Goal: Navigation & Orientation: Find specific page/section

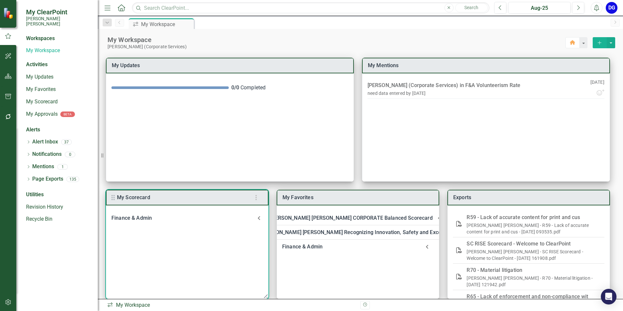
click at [138, 216] on div "Finance & Admin" at bounding box center [183, 217] width 144 height 9
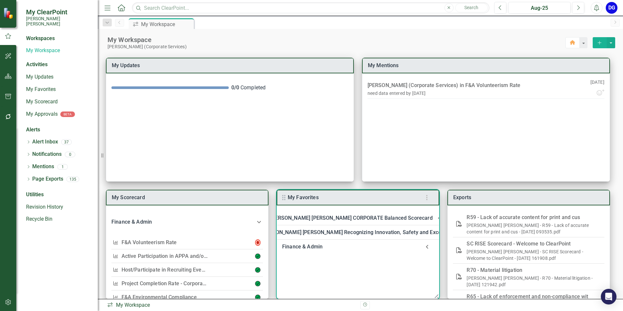
click at [314, 249] on div "Finance & Admin" at bounding box center [351, 246] width 138 height 9
click at [314, 261] on link "Welcome to F&A Departmental Scorecard" at bounding box center [347, 264] width 99 height 6
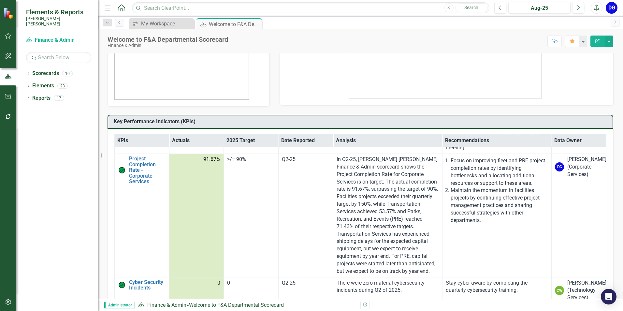
scroll to position [880, 0]
click at [9, 115] on icon "button" at bounding box center [8, 116] width 5 height 5
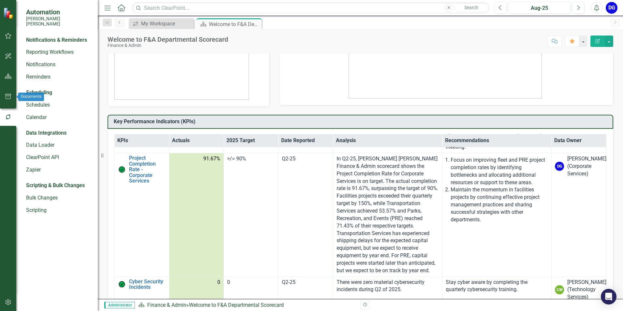
click at [12, 96] on button "button" at bounding box center [8, 97] width 15 height 14
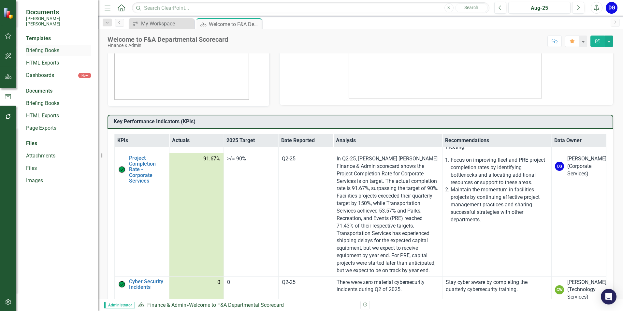
click at [47, 47] on link "Briefing Books" at bounding box center [58, 50] width 65 height 7
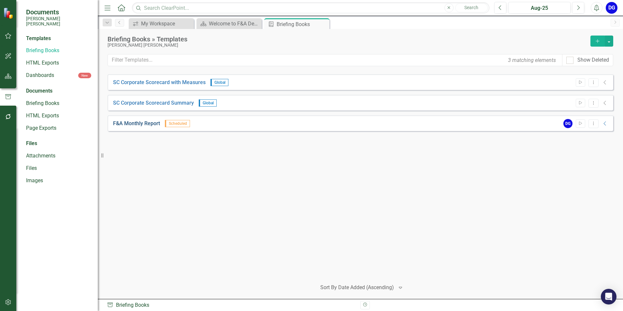
click at [139, 123] on link "F&A Monthly Report" at bounding box center [136, 123] width 47 height 7
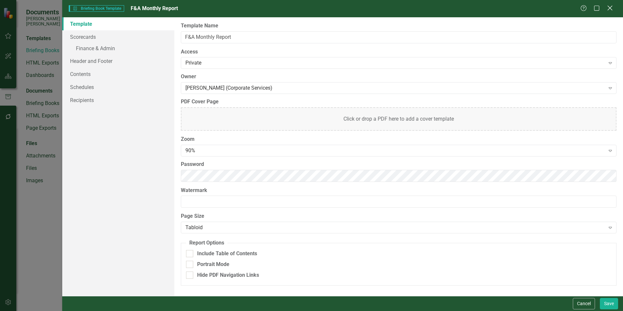
click at [611, 9] on icon "Close" at bounding box center [610, 8] width 8 height 6
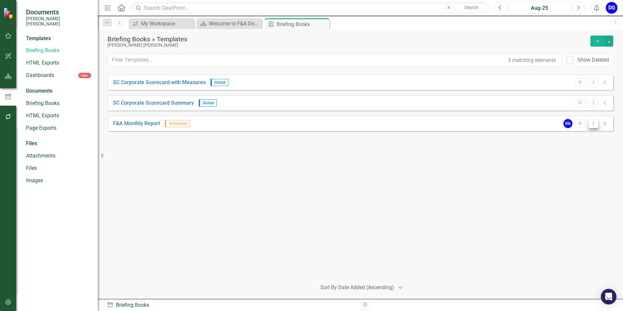
click at [595, 124] on icon "Dropdown Menu" at bounding box center [594, 123] width 6 height 4
click at [205, 206] on div "SC Corporate Scorecard with Measures Global Start Dropdown Menu Collapse SC Cor…" at bounding box center [360, 174] width 506 height 200
click at [44, 100] on link "Briefing Books" at bounding box center [58, 103] width 65 height 7
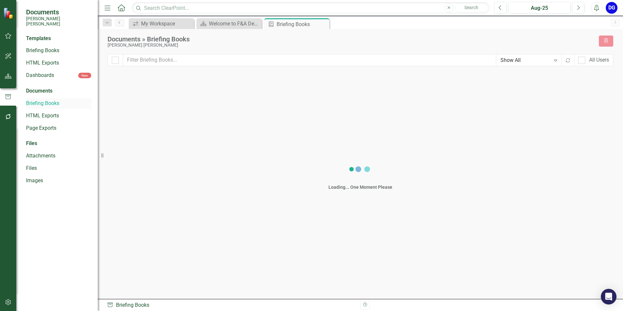
checkbox input "false"
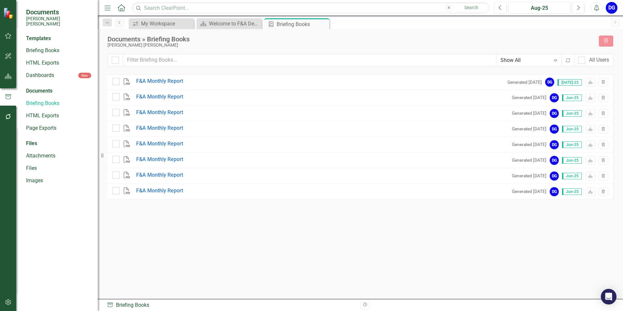
click at [42, 87] on div "Documents" at bounding box center [58, 90] width 65 height 7
click at [40, 87] on div "Documents" at bounding box center [58, 90] width 65 height 7
click at [6, 117] on icon "button" at bounding box center [8, 116] width 7 height 5
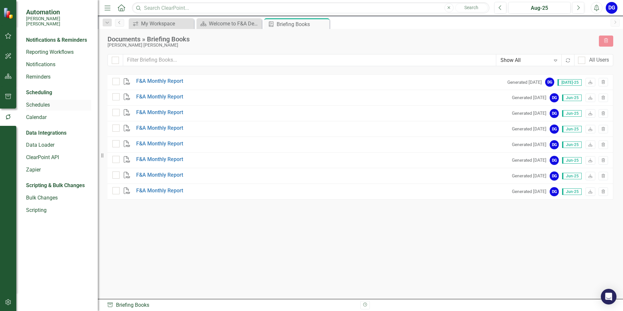
click at [43, 101] on link "Schedules" at bounding box center [58, 104] width 65 height 7
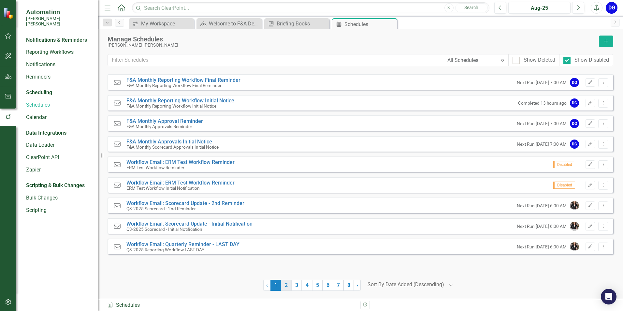
click at [286, 285] on link "2" at bounding box center [286, 284] width 10 height 11
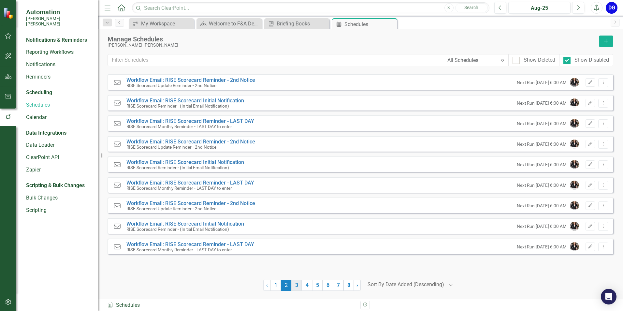
click at [295, 284] on link "3" at bounding box center [296, 284] width 10 height 11
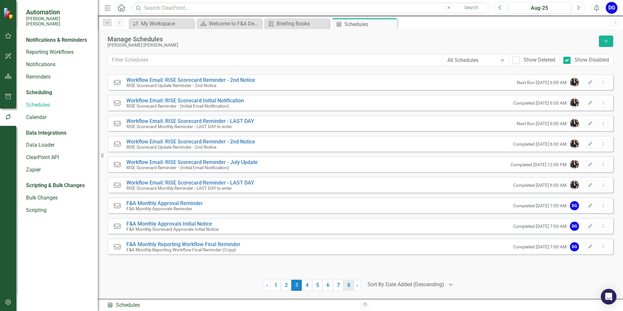
click at [348, 286] on link "8" at bounding box center [348, 284] width 10 height 11
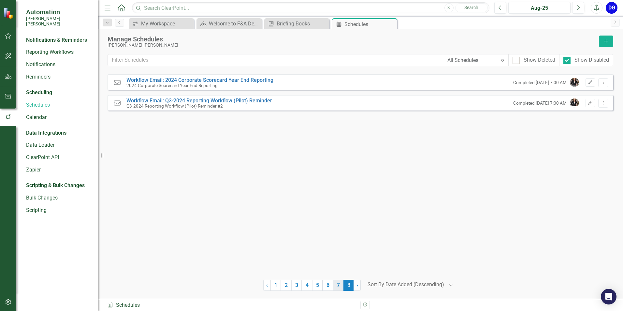
click at [338, 288] on link "7" at bounding box center [338, 284] width 10 height 11
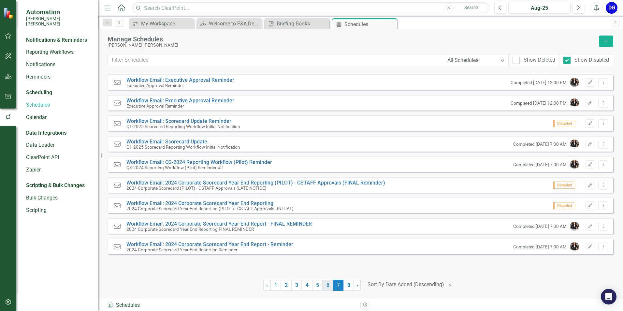
click at [329, 287] on link "6" at bounding box center [327, 284] width 10 height 11
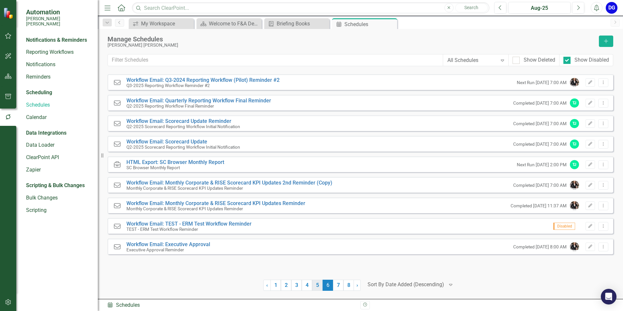
click at [317, 287] on link "5" at bounding box center [317, 284] width 10 height 11
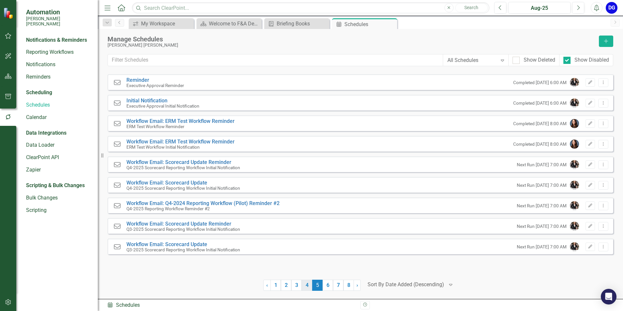
click at [307, 287] on link "4" at bounding box center [307, 284] width 10 height 11
